Goal: Entertainment & Leisure: Consume media (video, audio)

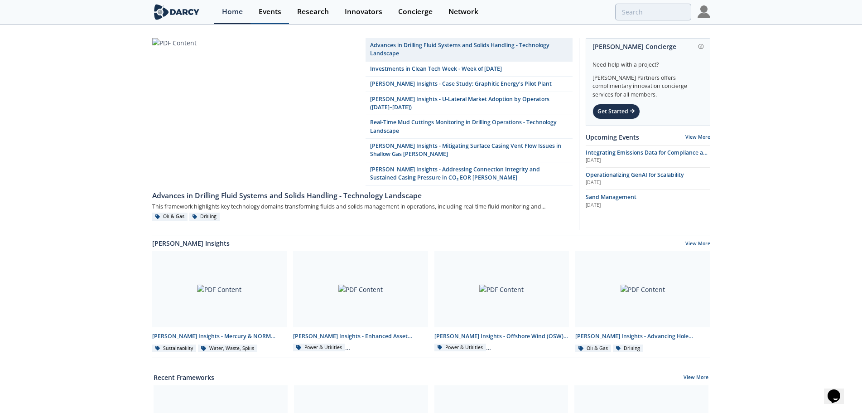
click at [271, 10] on div "Events" at bounding box center [270, 11] width 23 height 7
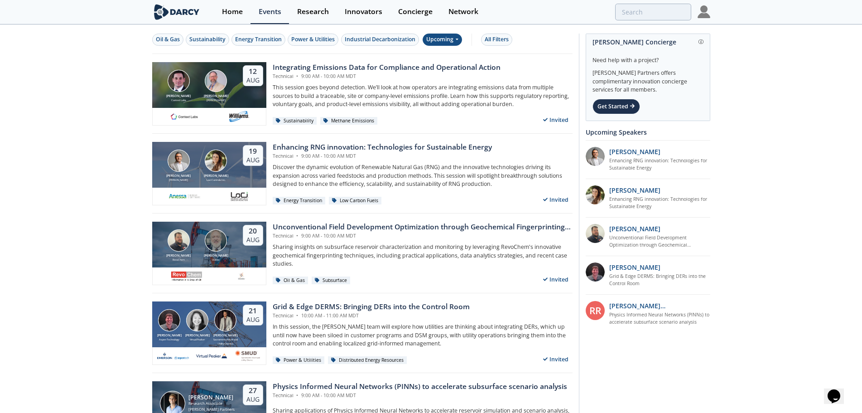
click at [444, 38] on div "Upcoming" at bounding box center [442, 40] width 39 height 12
click at [447, 69] on div "Past" at bounding box center [454, 69] width 56 height 15
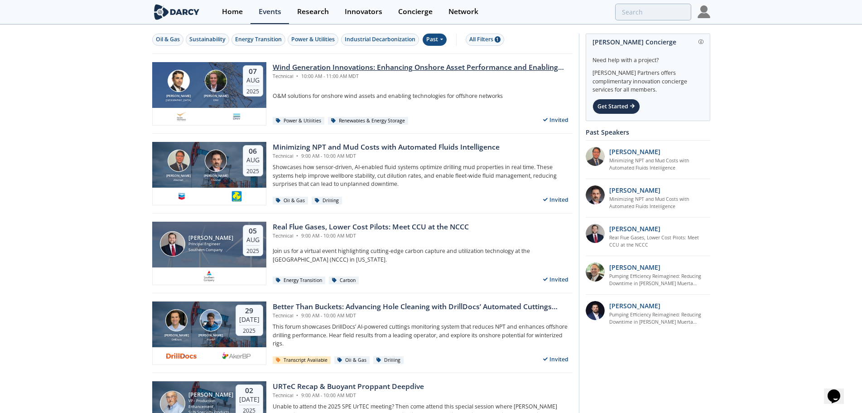
click at [307, 66] on div "Wind Generation Innovations: Enhancing Onshore Asset Performance and Enabling O…" at bounding box center [423, 67] width 300 height 11
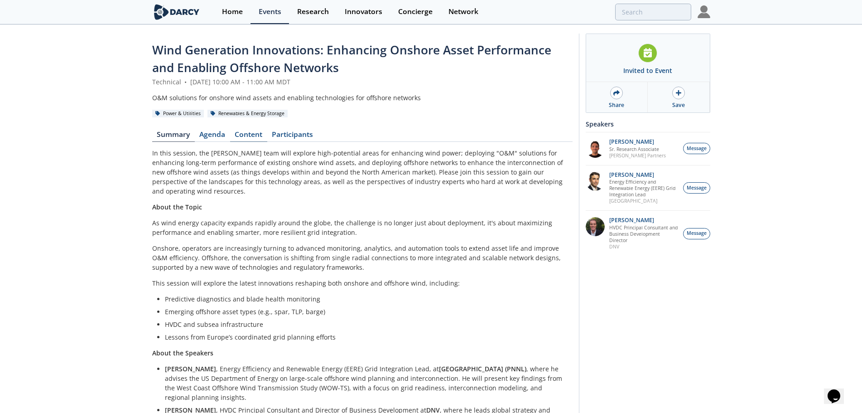
click at [248, 136] on link "Content" at bounding box center [248, 136] width 37 height 11
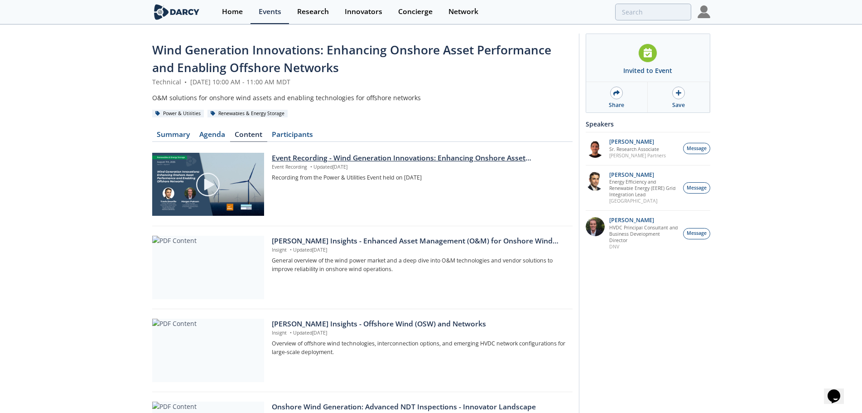
click at [317, 159] on div "Event Recording - Wind Generation Innovations: Enhancing Onshore Asset Performa…" at bounding box center [419, 158] width 294 height 11
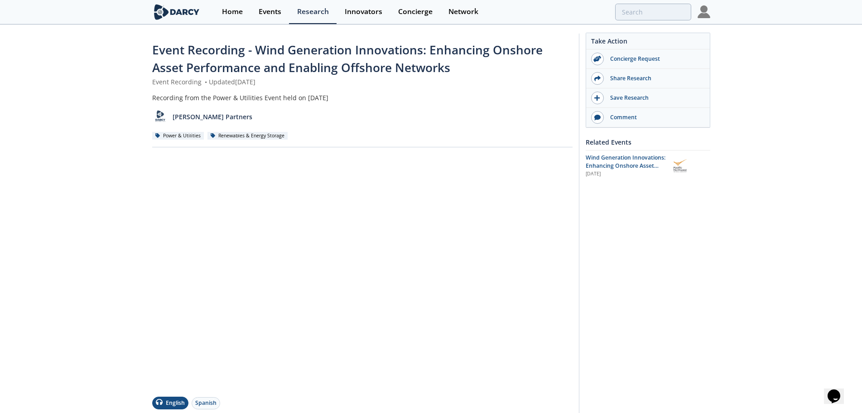
scroll to position [45, 0]
